Goal: Task Accomplishment & Management: Complete application form

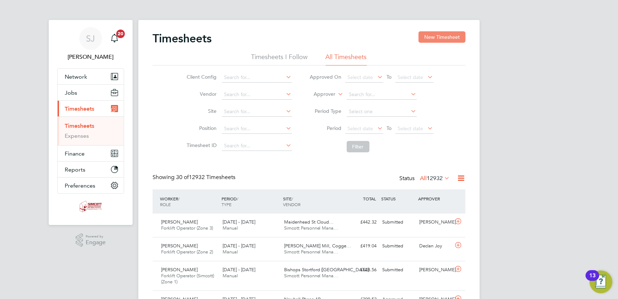
click at [432, 35] on button "New Timesheet" at bounding box center [442, 36] width 47 height 11
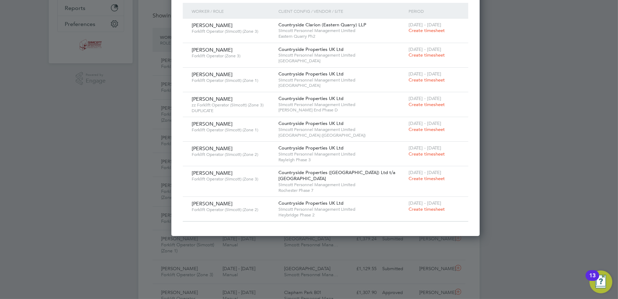
click at [409, 103] on span "Create timesheet" at bounding box center [427, 104] width 36 height 6
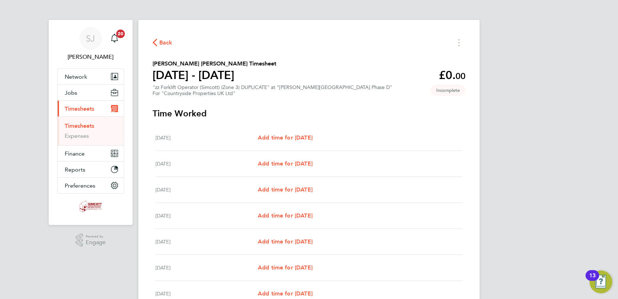
click at [287, 128] on div "[DATE] Add time for [DATE] Add time for [DATE]" at bounding box center [308, 138] width 307 height 26
click at [287, 134] on span "Add time for [DATE]" at bounding box center [285, 137] width 55 height 7
select select "30"
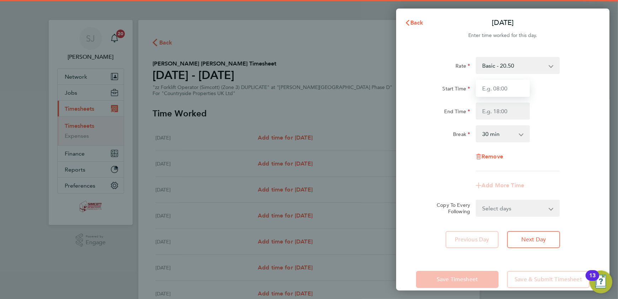
click at [513, 96] on input "Start Time" at bounding box center [503, 88] width 54 height 17
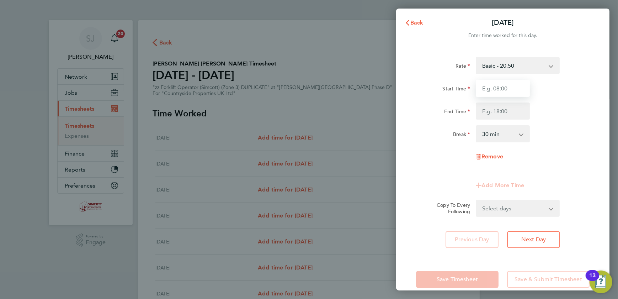
type input "07:30"
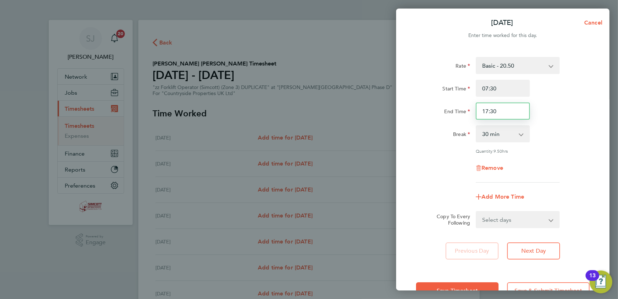
click at [501, 112] on input "17:30" at bounding box center [503, 110] width 54 height 17
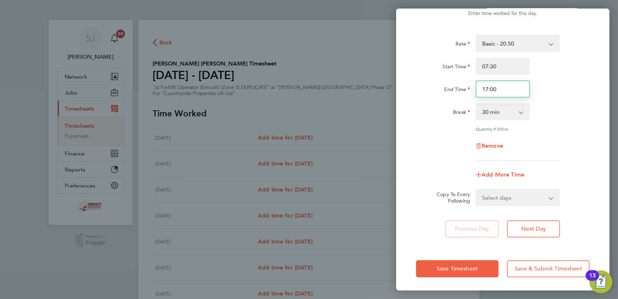
type input "17:00"
click at [522, 202] on select "Select days Day Weekday (Mon-Fri) Weekend (Sat-Sun) [DATE] [DATE] [DATE] [DATE]…" at bounding box center [514, 198] width 75 height 16
select select "WEEKDAY"
click at [477, 190] on select "Select days Day Weekday (Mon-Fri) Weekend (Sat-Sun) [DATE] [DATE] [DATE] [DATE]…" at bounding box center [514, 198] width 75 height 16
select select "[DATE]"
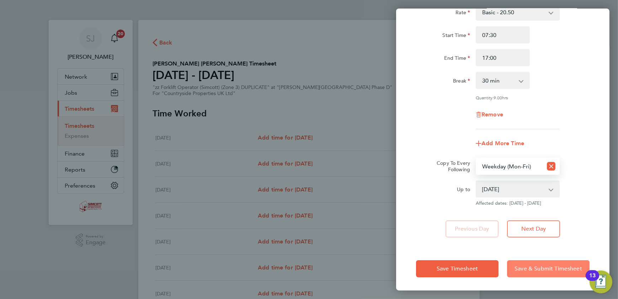
drag, startPoint x: 535, startPoint y: 265, endPoint x: 509, endPoint y: 245, distance: 32.9
click at [535, 265] on span "Save & Submit Timesheet" at bounding box center [549, 268] width 68 height 7
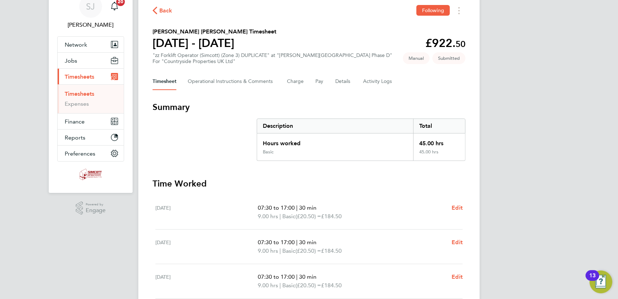
click at [79, 96] on link "Timesheets" at bounding box center [80, 93] width 30 height 7
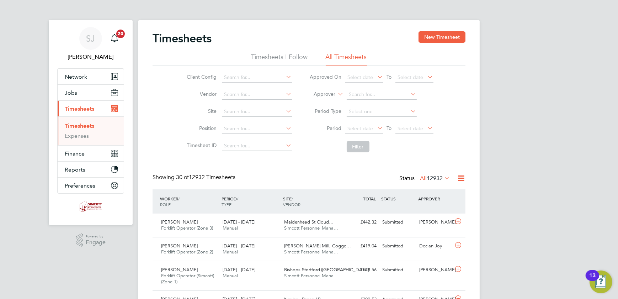
drag, startPoint x: 411, startPoint y: 126, endPoint x: 427, endPoint y: 142, distance: 22.6
click at [413, 127] on span "Select date" at bounding box center [411, 128] width 26 height 6
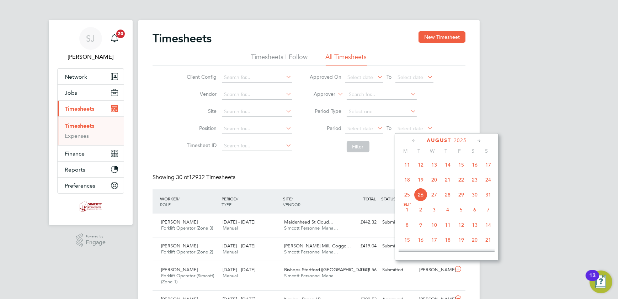
click at [491, 181] on span "24" at bounding box center [489, 180] width 14 height 14
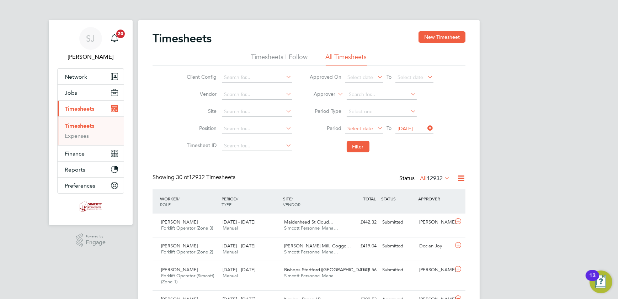
click at [362, 129] on span "Select date" at bounding box center [361, 128] width 26 height 6
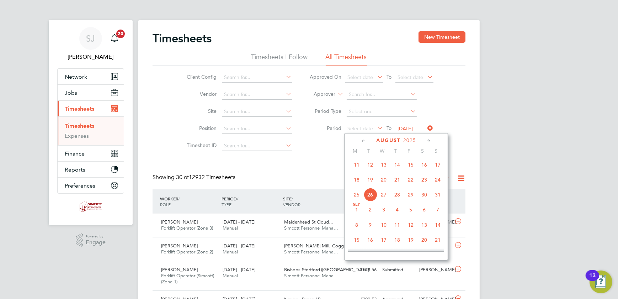
click at [359, 181] on span "18" at bounding box center [357, 180] width 14 height 14
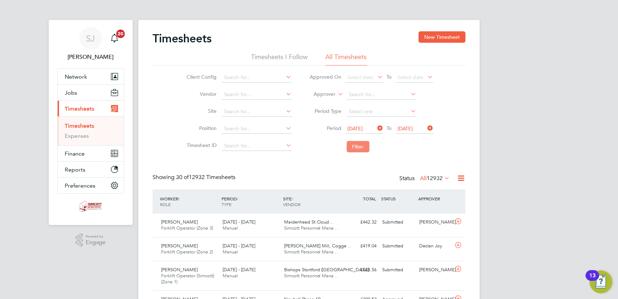
click at [360, 144] on button "Filter" at bounding box center [358, 146] width 23 height 11
